Goal: Navigation & Orientation: Find specific page/section

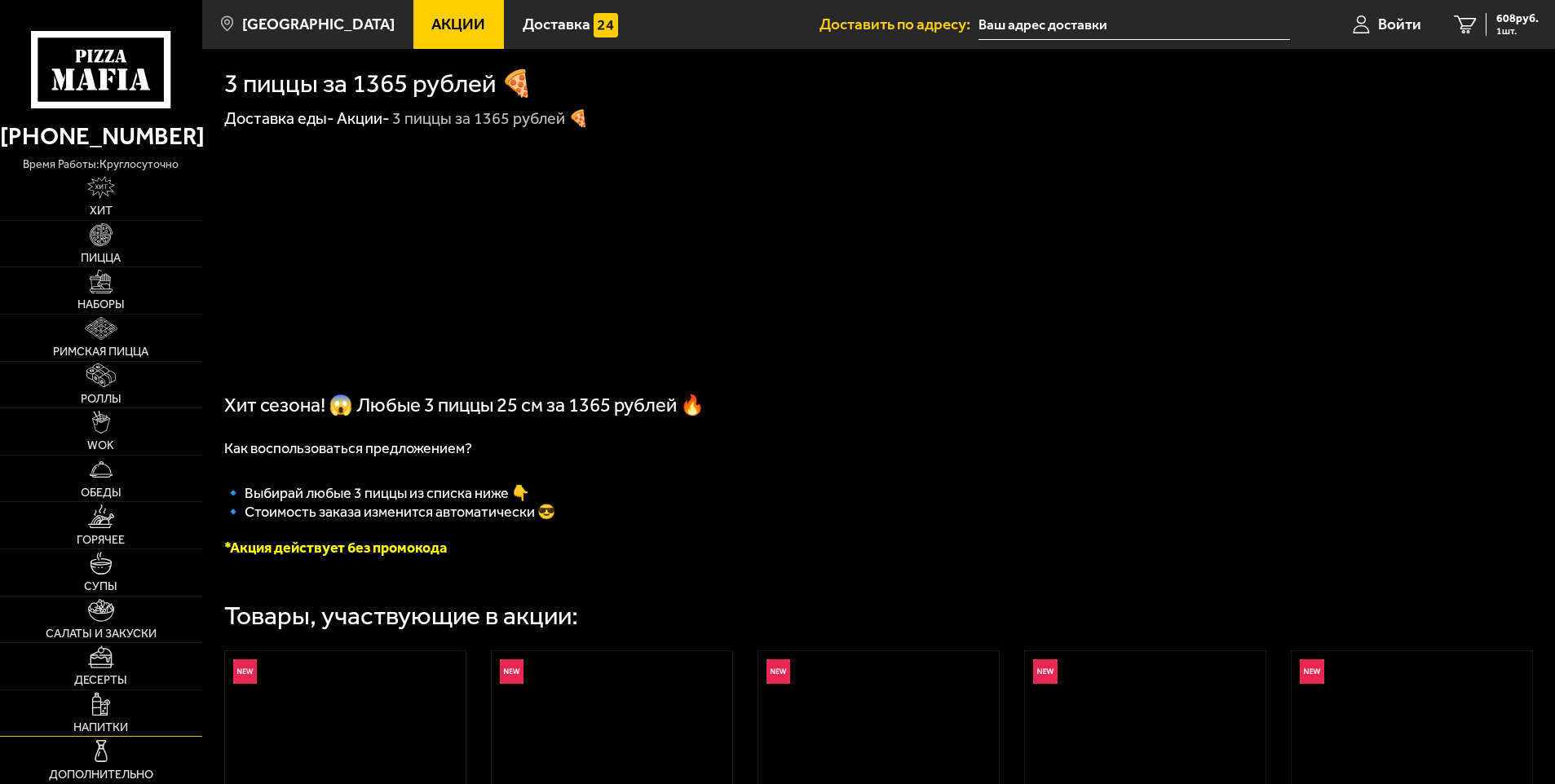
scroll to position [2201, 0]
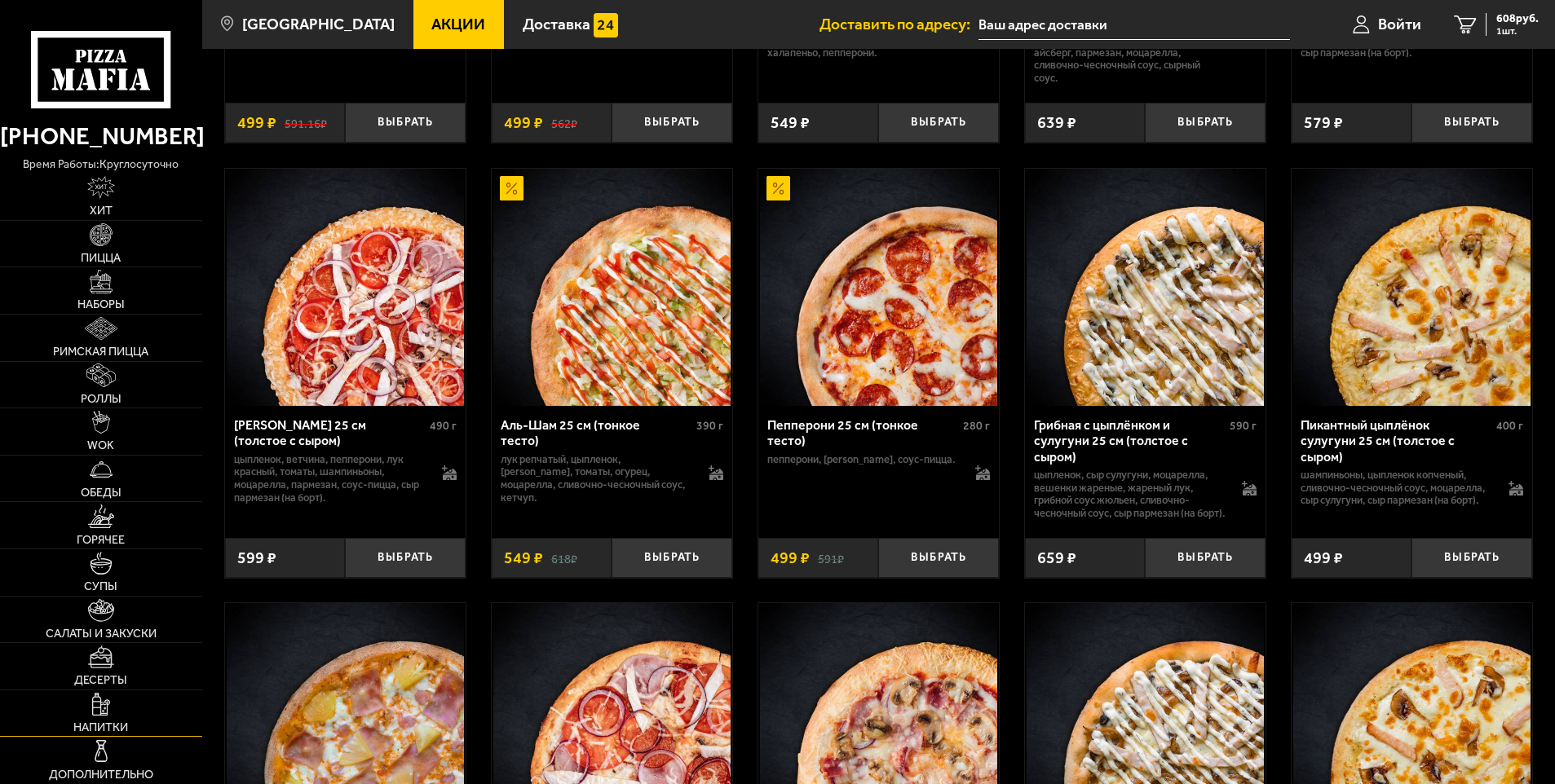
click at [109, 718] on link "Напитки" at bounding box center [101, 713] width 202 height 47
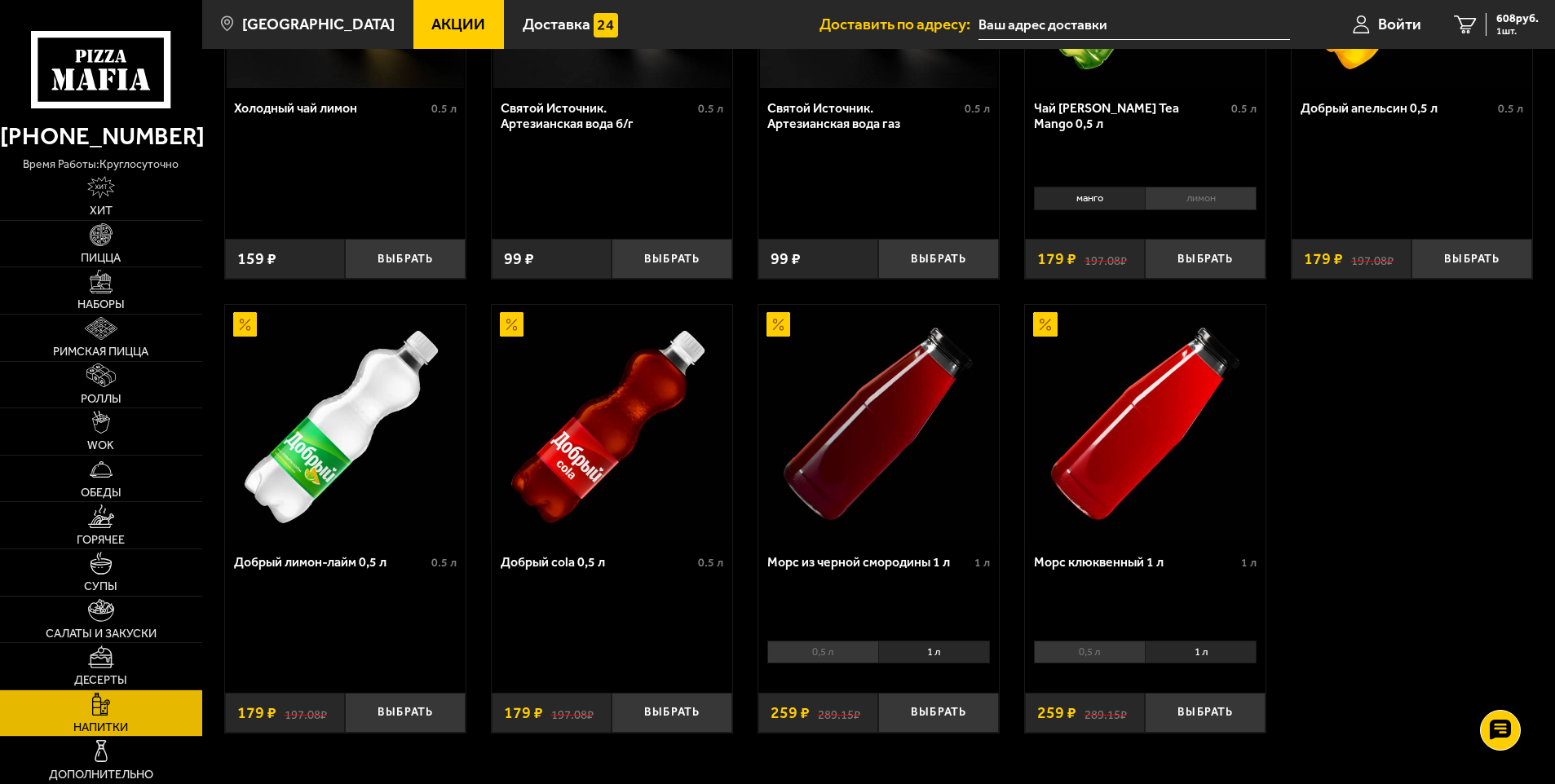
scroll to position [821, 0]
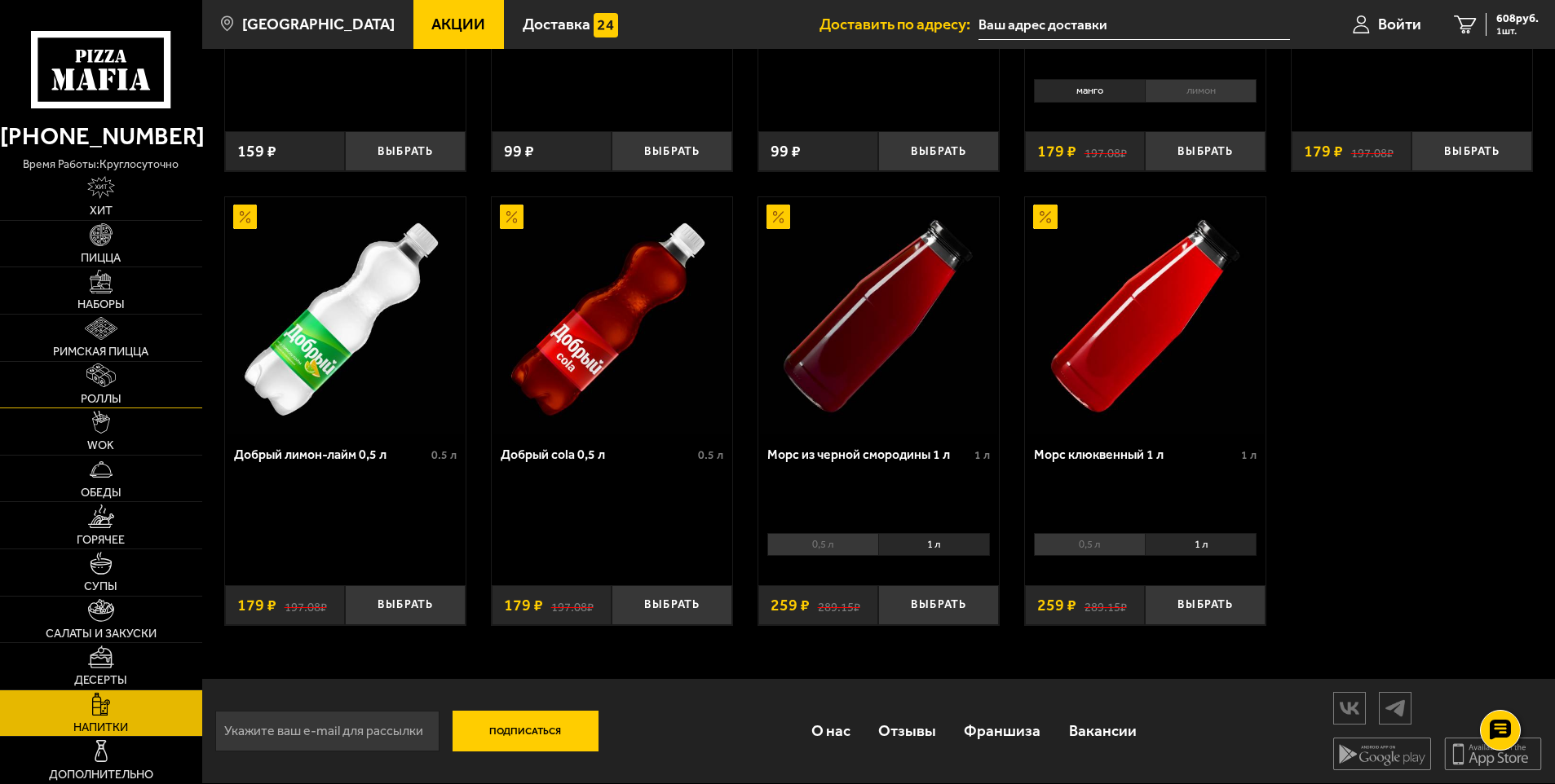
click at [110, 384] on img at bounding box center [102, 375] width 30 height 23
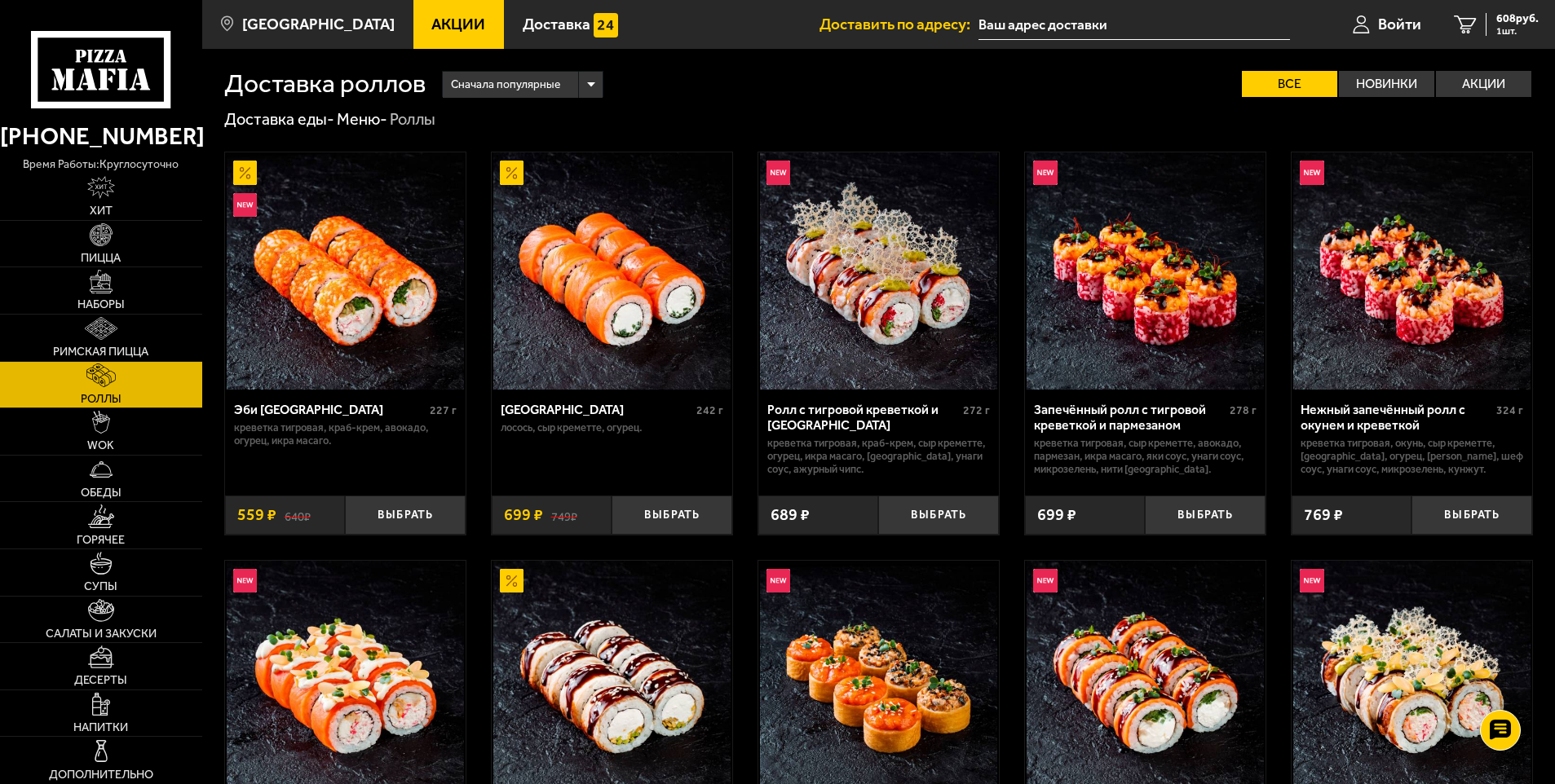
drag, startPoint x: 84, startPoint y: 254, endPoint x: 809, endPoint y: 82, distance: 745.1
click at [84, 254] on span "Пицца" at bounding box center [101, 258] width 40 height 11
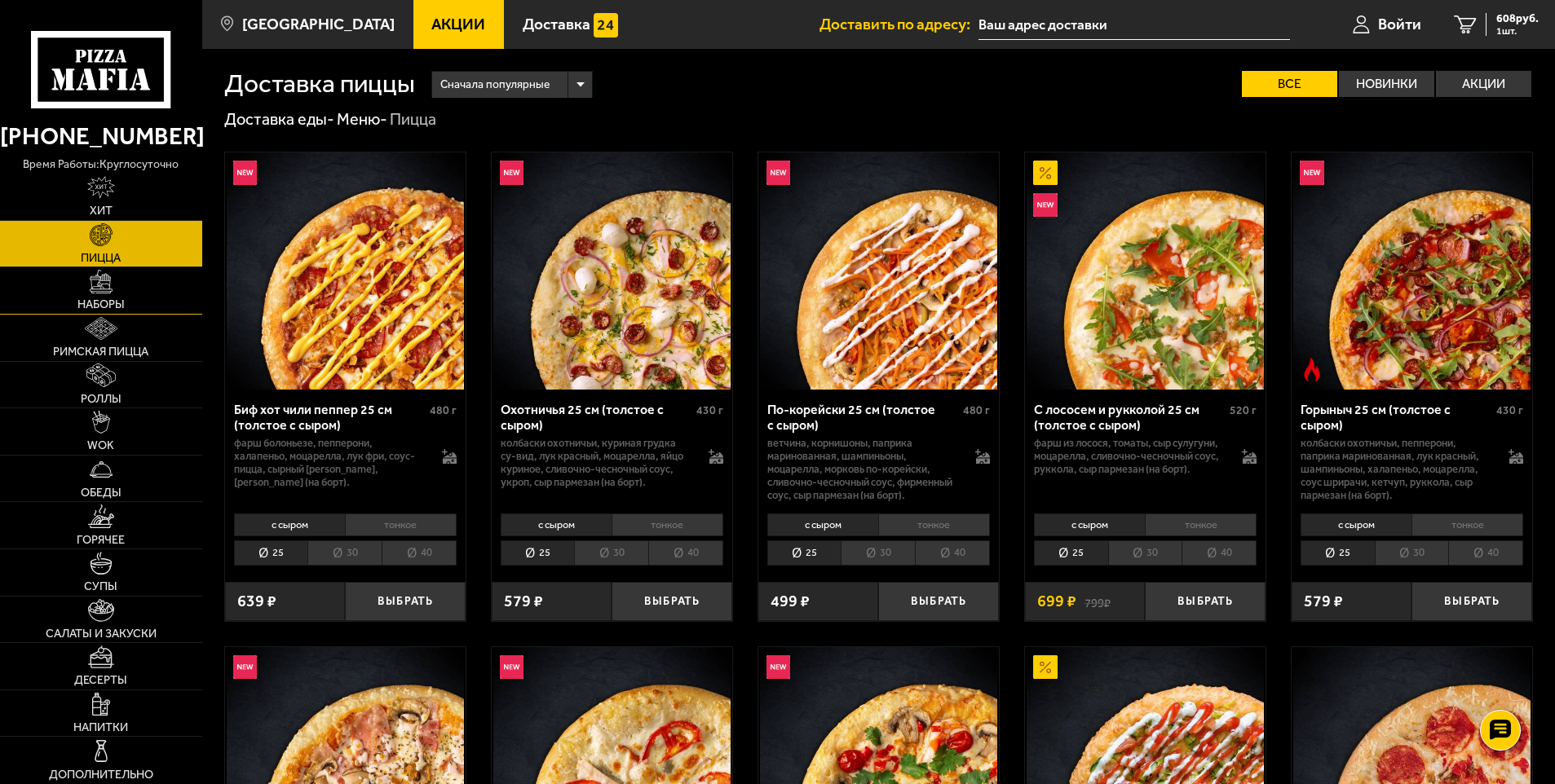
click at [92, 294] on link "Наборы" at bounding box center [101, 290] width 202 height 47
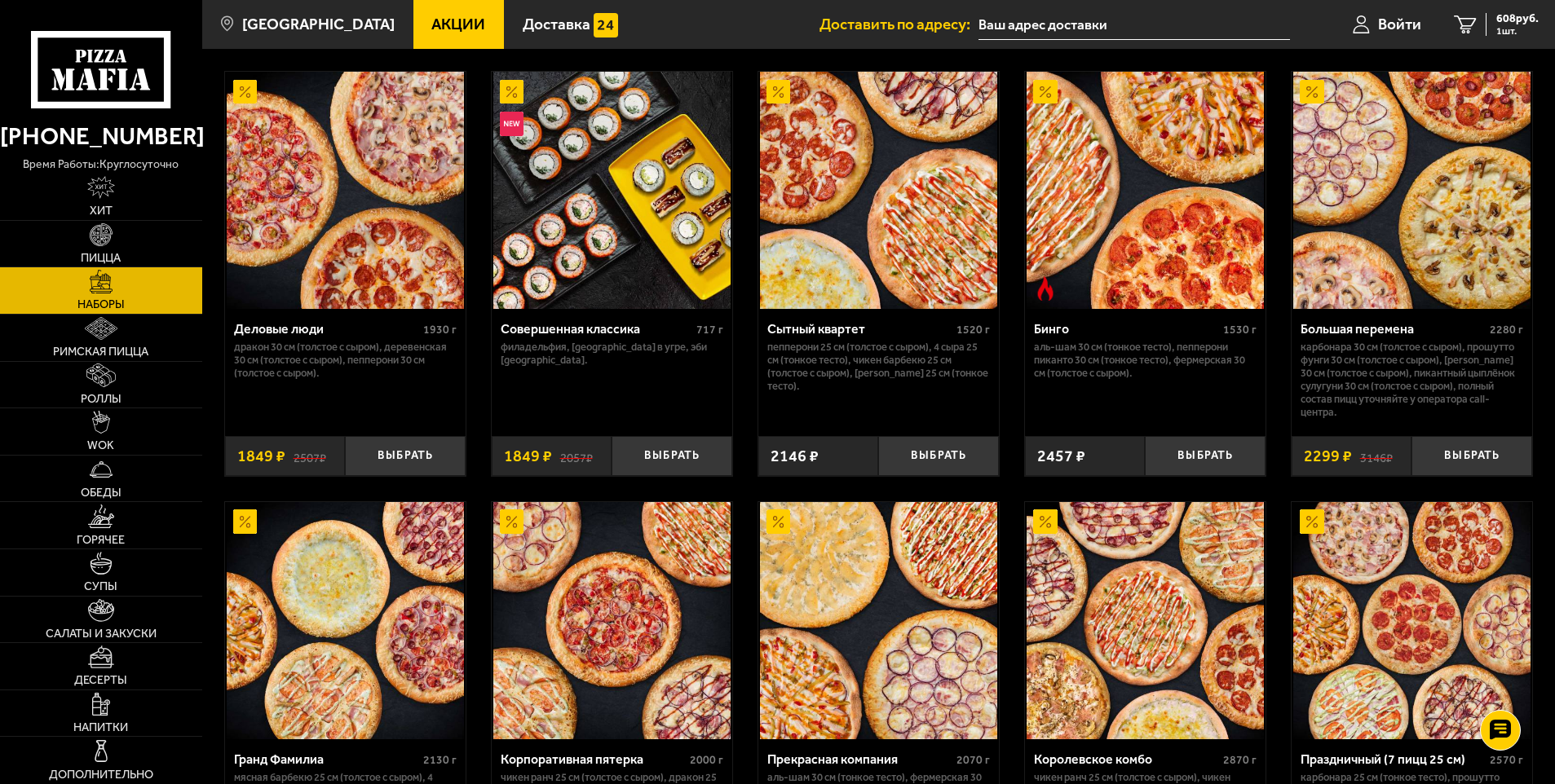
scroll to position [2038, 0]
